Goal: Transaction & Acquisition: Purchase product/service

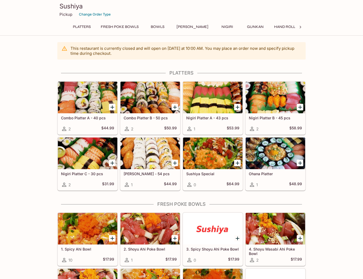
scroll to position [0, 0]
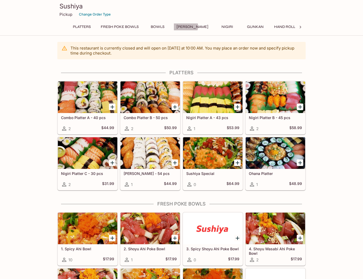
click at [185, 26] on button "[PERSON_NAME]" at bounding box center [193, 26] width 38 height 7
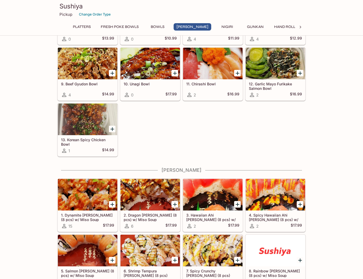
scroll to position [586, 0]
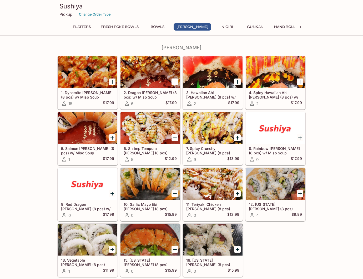
click at [243, 27] on button "Gunkan" at bounding box center [255, 26] width 24 height 7
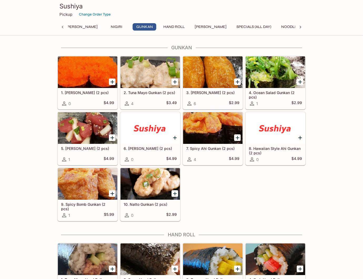
scroll to position [0, 122]
click at [156, 28] on button "Hand Roll" at bounding box center [163, 26] width 27 height 7
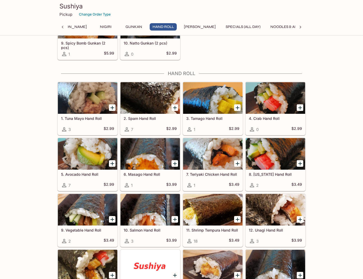
scroll to position [1202, 0]
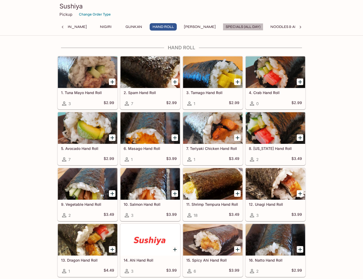
click at [223, 28] on button "Specials (All Day)" at bounding box center [243, 26] width 41 height 7
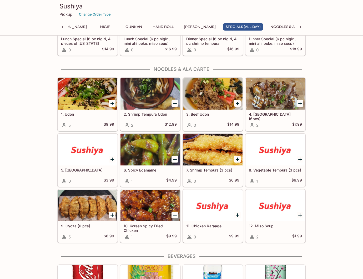
scroll to position [1741, 0]
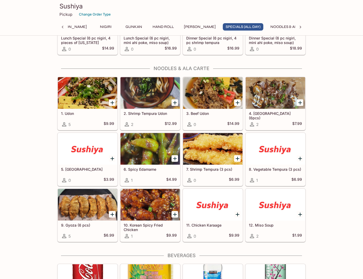
click at [149, 104] on div at bounding box center [150, 93] width 59 height 32
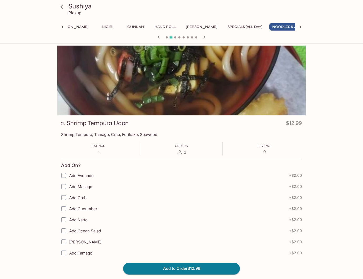
scroll to position [103, 0]
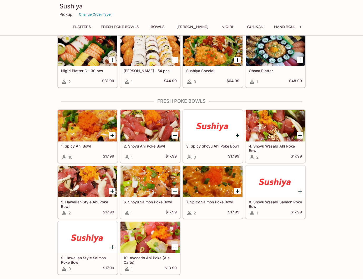
click at [303, 27] on div at bounding box center [300, 27] width 11 height 8
click at [196, 26] on button "Specials (All Day)" at bounding box center [213, 26] width 41 height 7
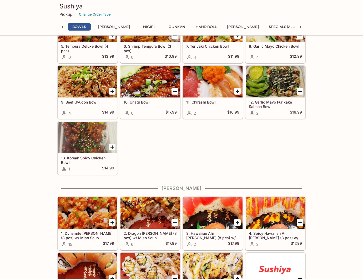
scroll to position [0, 79]
click at [266, 26] on button "Specials (All Day)" at bounding box center [286, 26] width 41 height 7
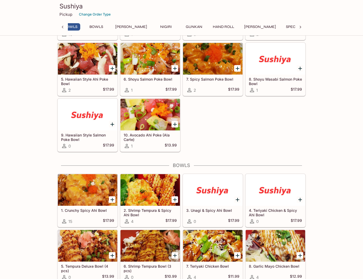
scroll to position [0, 0]
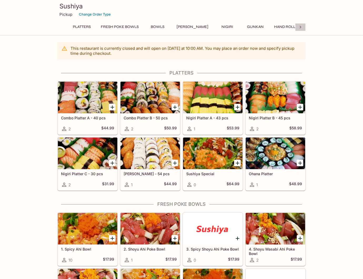
click at [302, 27] on icon at bounding box center [300, 26] width 5 height 5
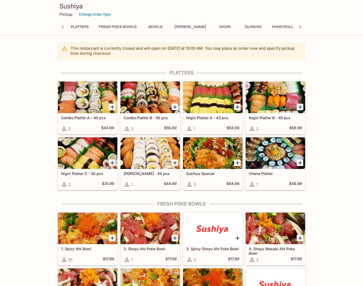
click at [67, 14] on p "Pickup" at bounding box center [65, 14] width 13 height 5
click at [301, 28] on icon at bounding box center [301, 27] width 2 height 3
click at [63, 28] on icon at bounding box center [63, 27] width 2 height 3
